Goal: Task Accomplishment & Management: Use online tool/utility

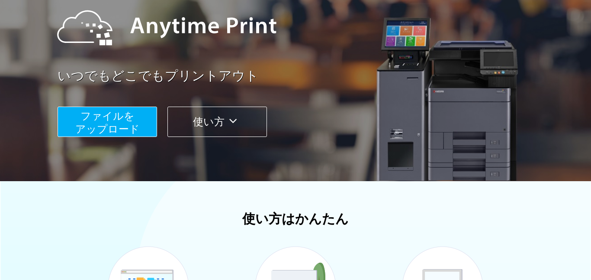
scroll to position [101, 0]
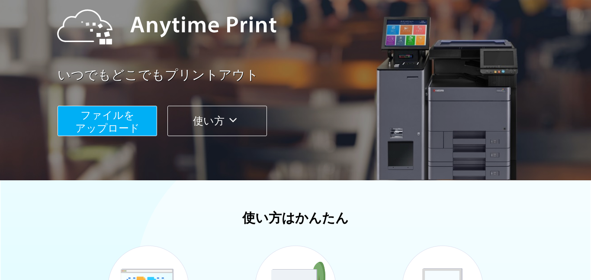
click at [148, 131] on button "ファイルを ​​アップロード" at bounding box center [108, 121] width 100 height 30
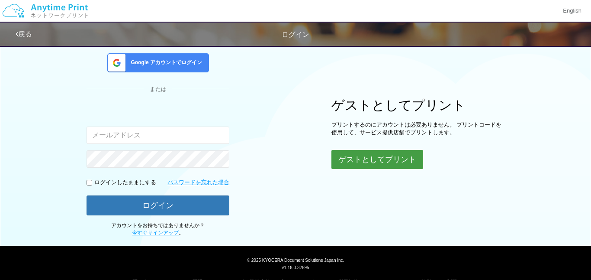
click at [337, 164] on button "ゲストとしてプリント" at bounding box center [378, 159] width 92 height 19
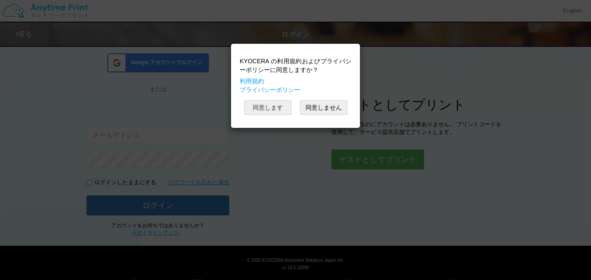
click at [273, 102] on button "同意します" at bounding box center [268, 107] width 48 height 15
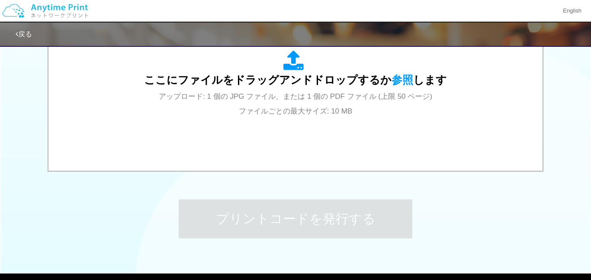
scroll to position [337, 0]
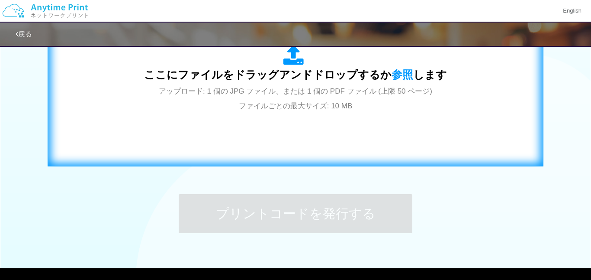
click at [276, 113] on div "ここにファイルをドラッグアンドドロップするか 参照 します アップロード: 1 個の JPG ファイル、または 1 個の PDF ファイル (上限 50 ペー…" at bounding box center [296, 78] width 478 height 157
click at [213, 114] on div "ここにファイルをドラッグアンドドロップするか 参照 します アップロード: 1 個の JPG ファイル、または 1 個の PDF ファイル (上限 50 ペー…" at bounding box center [296, 78] width 478 height 157
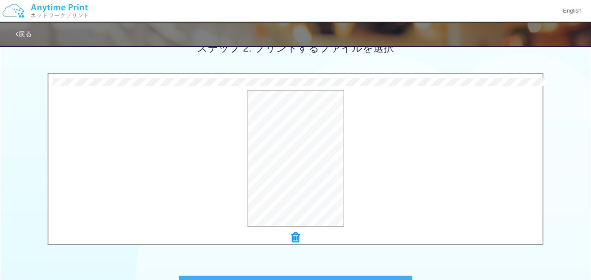
scroll to position [253, 0]
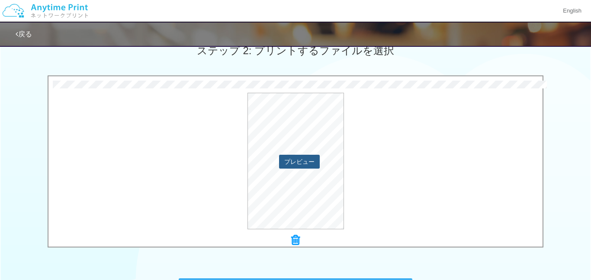
click at [298, 165] on button "プレビュー" at bounding box center [299, 162] width 41 height 14
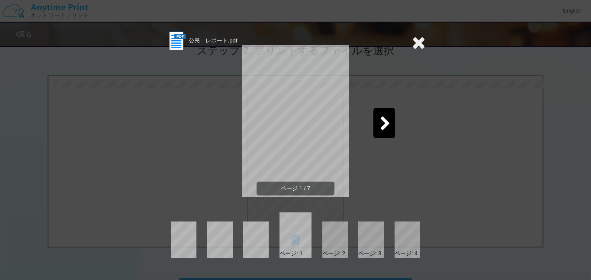
click at [381, 118] on icon at bounding box center [385, 123] width 11 height 15
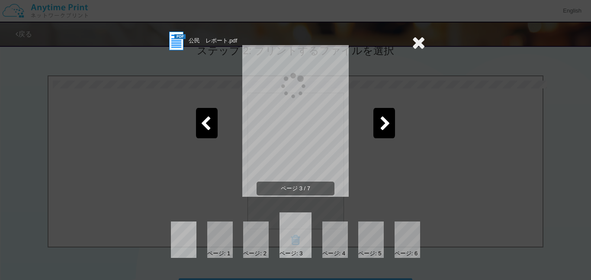
click at [381, 118] on icon at bounding box center [385, 123] width 11 height 15
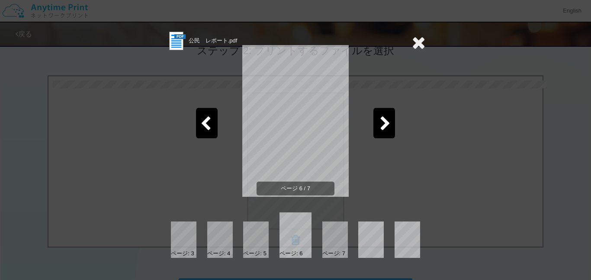
click at [381, 118] on icon at bounding box center [385, 123] width 11 height 15
click at [425, 51] on div "公民　レポート.pdf ページ 7 / 7 ページ: 4 ページ: 5 ページ: 6 ページ: 7" at bounding box center [295, 140] width 591 height 280
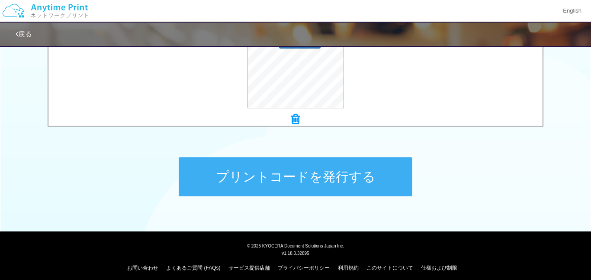
scroll to position [379, 0]
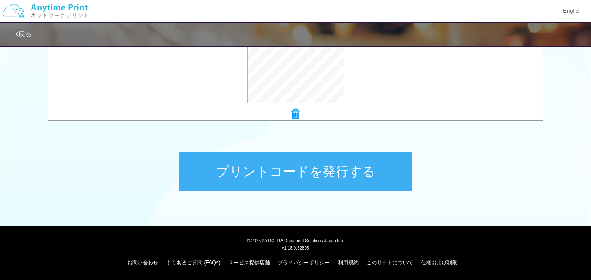
click at [348, 162] on button "プリントコードを発行する" at bounding box center [296, 171] width 234 height 39
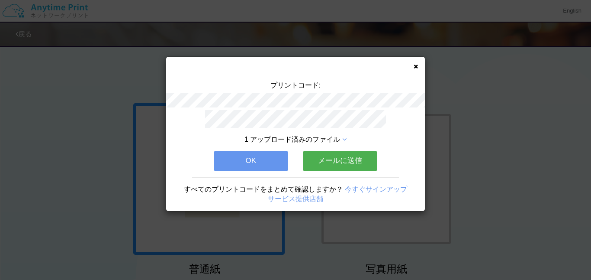
click at [359, 153] on button "メールに送信" at bounding box center [340, 160] width 74 height 19
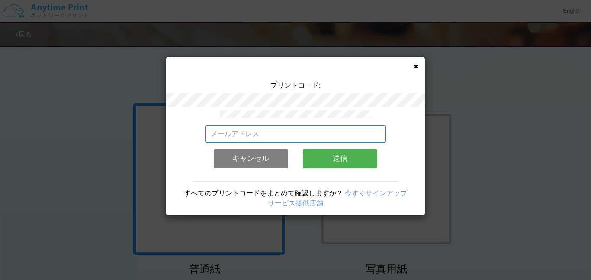
click at [332, 129] on input "email" at bounding box center [295, 133] width 181 height 17
type input "[EMAIL_ADDRESS][DOMAIN_NAME]"
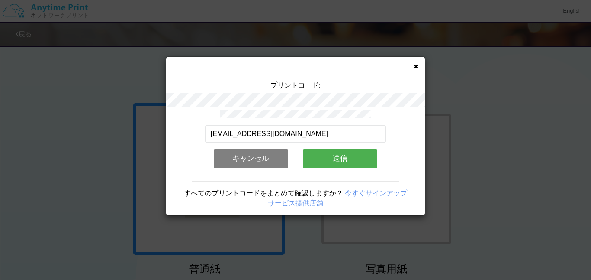
click at [335, 158] on button "送信" at bounding box center [340, 158] width 74 height 19
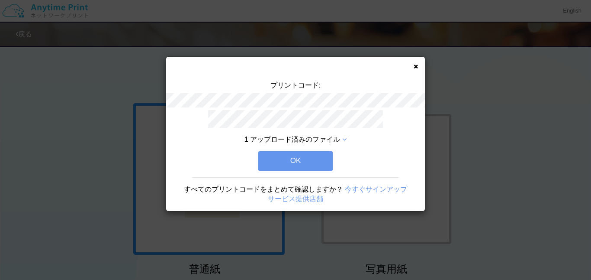
click at [309, 164] on button "OK" at bounding box center [295, 160] width 74 height 19
